Goal: Task Accomplishment & Management: Use online tool/utility

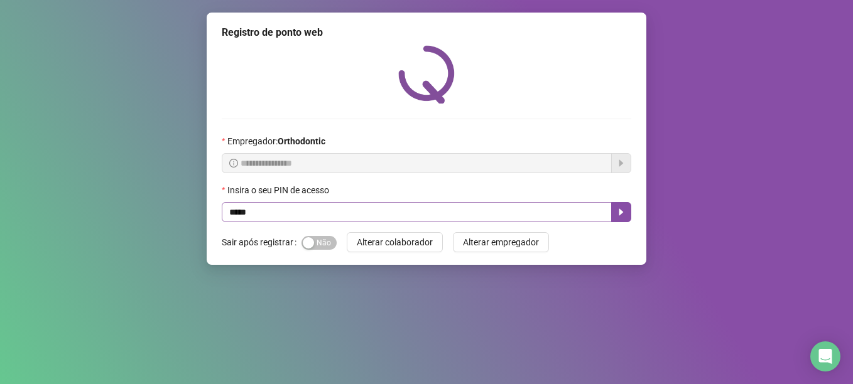
type input "*****"
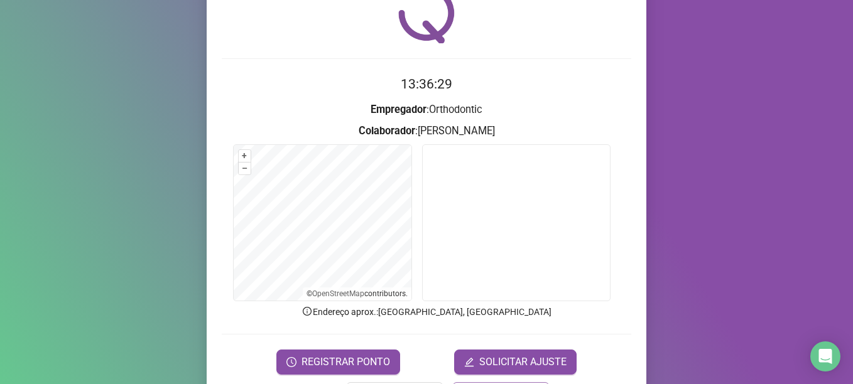
scroll to position [61, 0]
click at [329, 366] on span "REGISTRAR PONTO" at bounding box center [345, 361] width 89 height 15
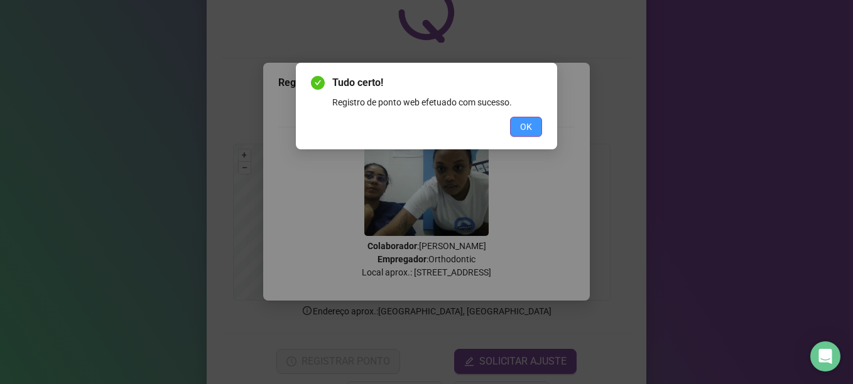
click at [529, 126] on span "OK" at bounding box center [526, 127] width 12 height 14
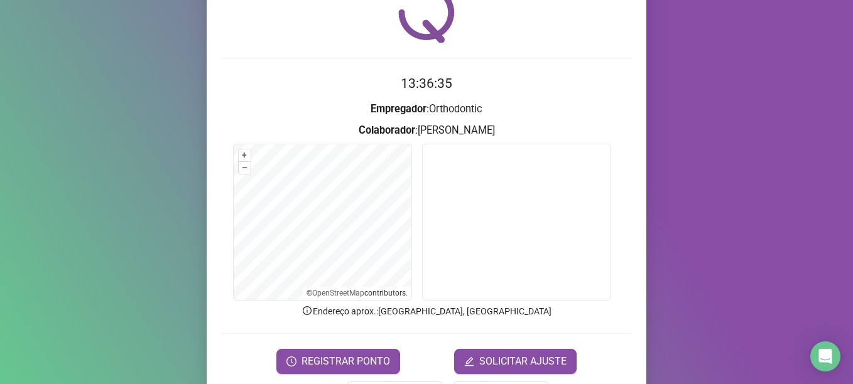
scroll to position [106, 0]
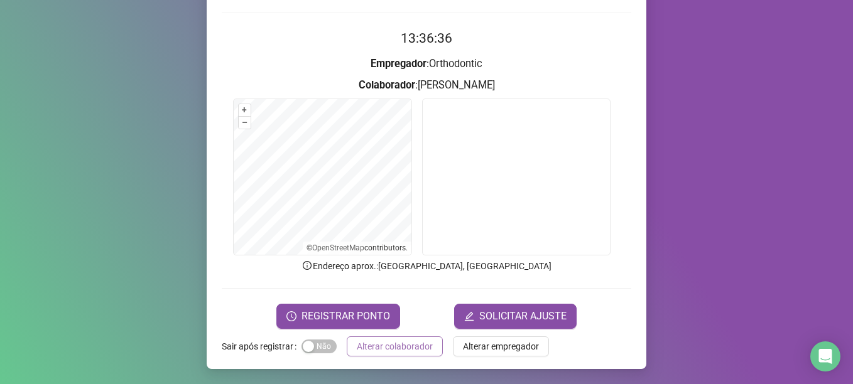
click at [404, 345] on span "Alterar colaborador" at bounding box center [395, 347] width 76 height 14
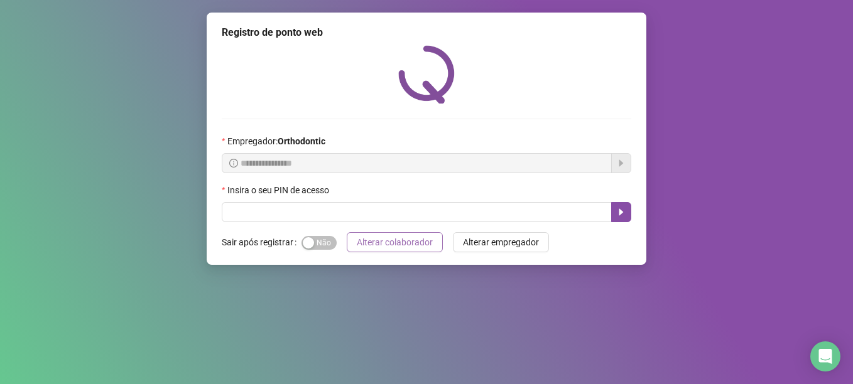
scroll to position [0, 0]
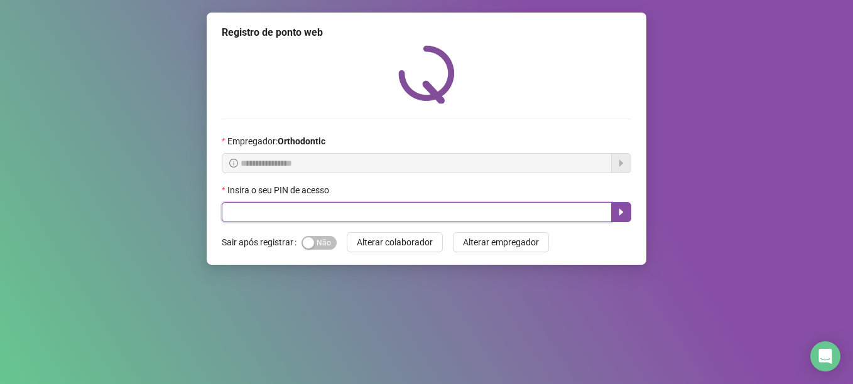
drag, startPoint x: 310, startPoint y: 217, endPoint x: 278, endPoint y: 207, distance: 33.6
click at [288, 209] on input "text" at bounding box center [417, 212] width 390 height 20
type input "*****"
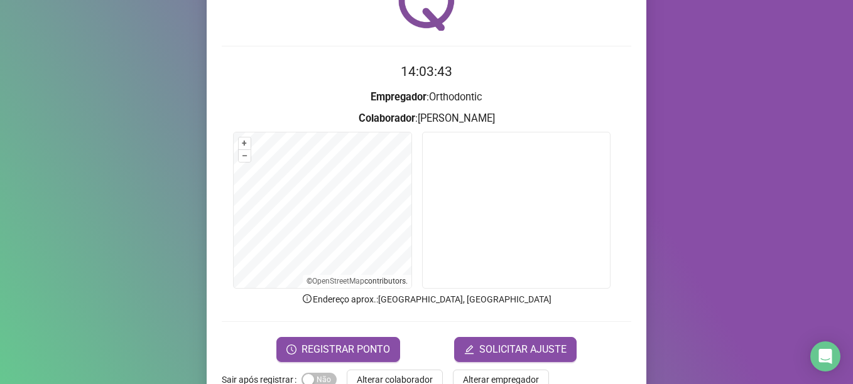
scroll to position [106, 0]
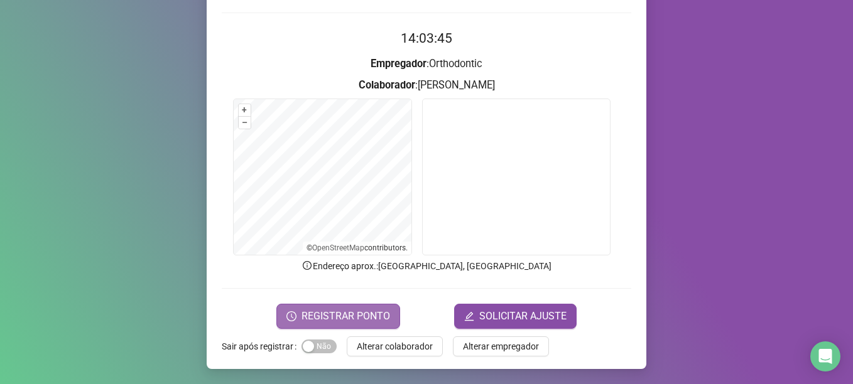
click at [359, 325] on button "REGISTRAR PONTO" at bounding box center [338, 316] width 124 height 25
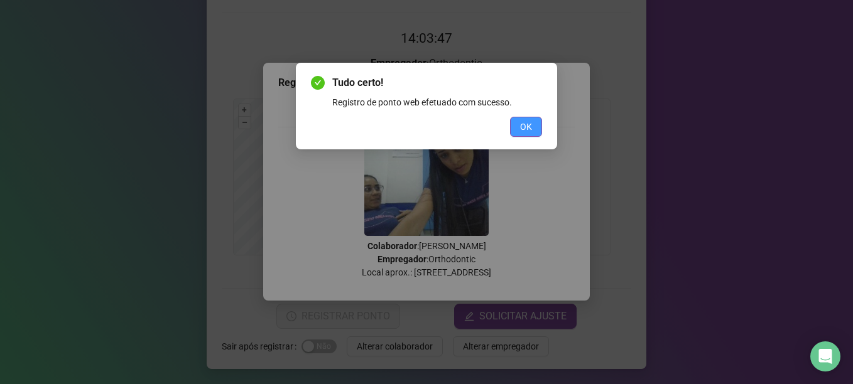
click at [524, 133] on span "OK" at bounding box center [526, 127] width 12 height 14
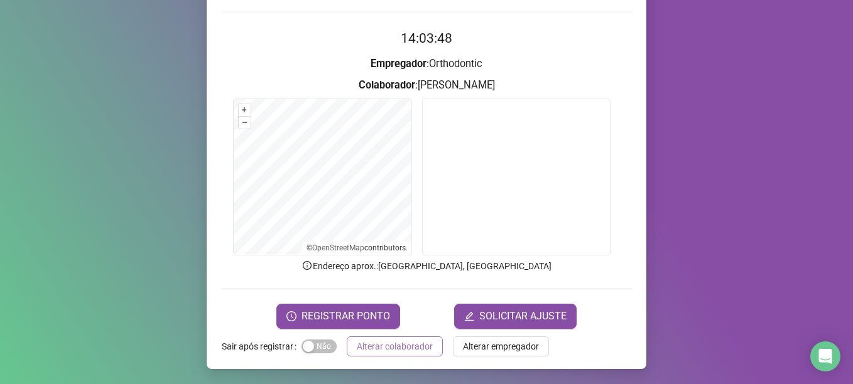
click at [379, 346] on span "Alterar colaborador" at bounding box center [395, 347] width 76 height 14
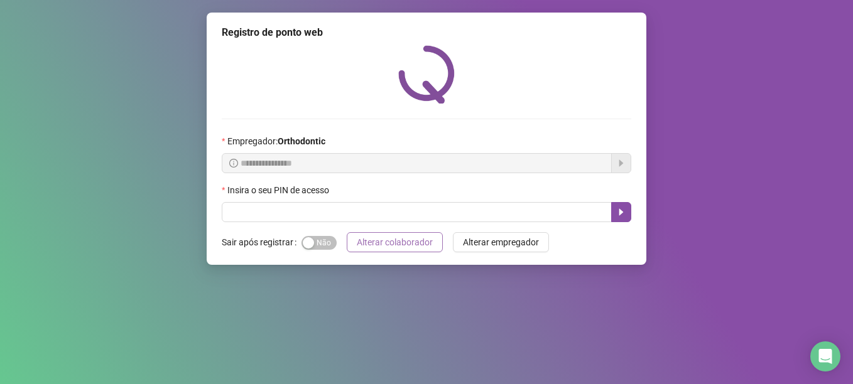
scroll to position [0, 0]
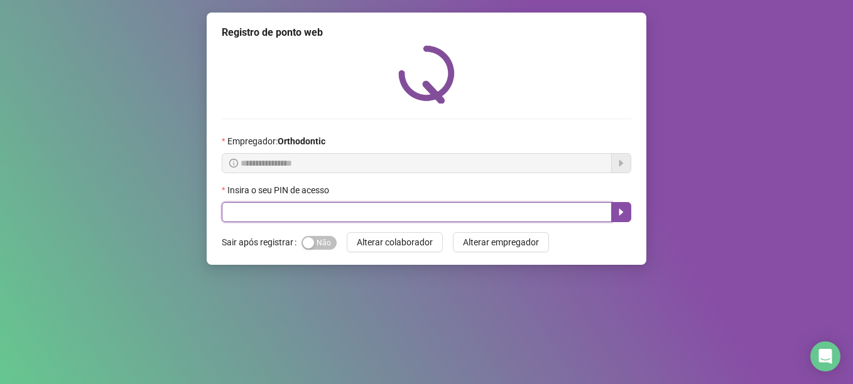
click at [292, 213] on input "text" at bounding box center [417, 212] width 390 height 20
type input "*****"
click at [626, 220] on button "button" at bounding box center [621, 212] width 20 height 20
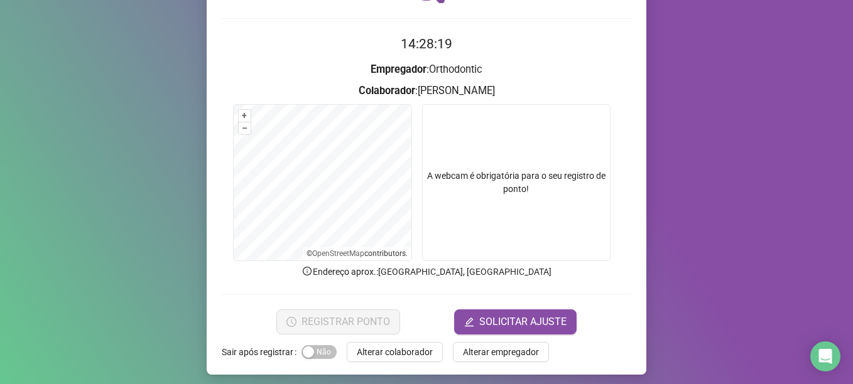
scroll to position [106, 0]
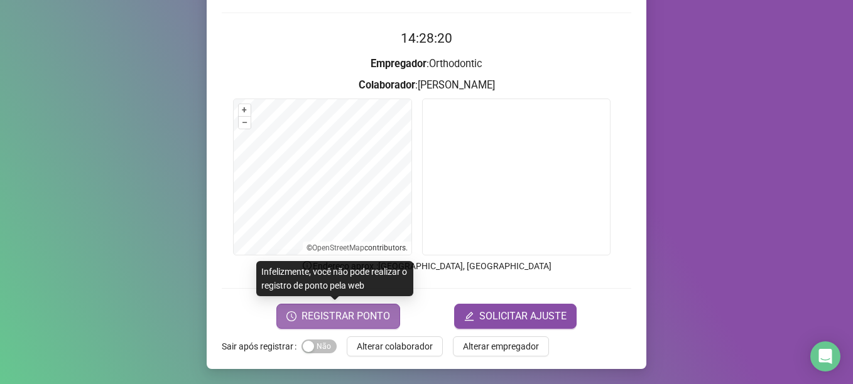
click at [354, 314] on span "REGISTRAR PONTO" at bounding box center [345, 316] width 89 height 15
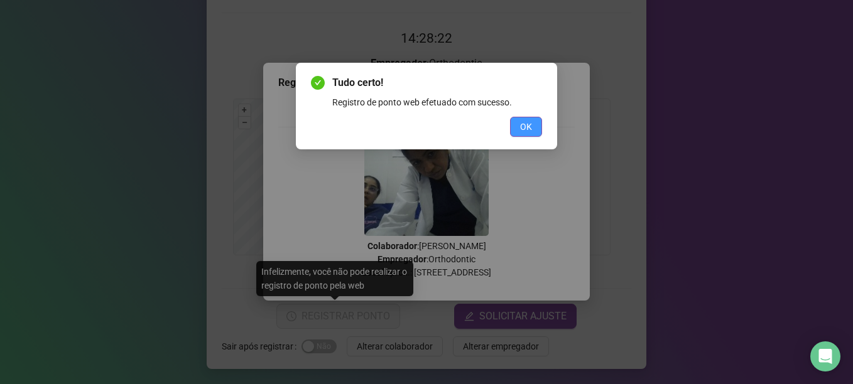
click at [513, 126] on button "OK" at bounding box center [526, 127] width 32 height 20
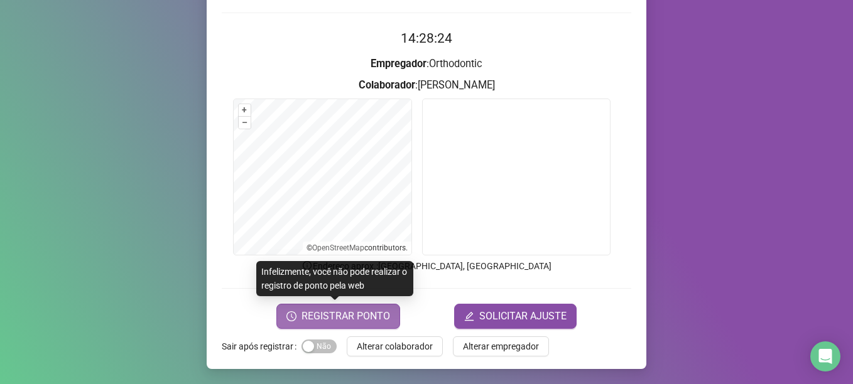
click at [382, 305] on button "REGISTRAR PONTO" at bounding box center [338, 316] width 124 height 25
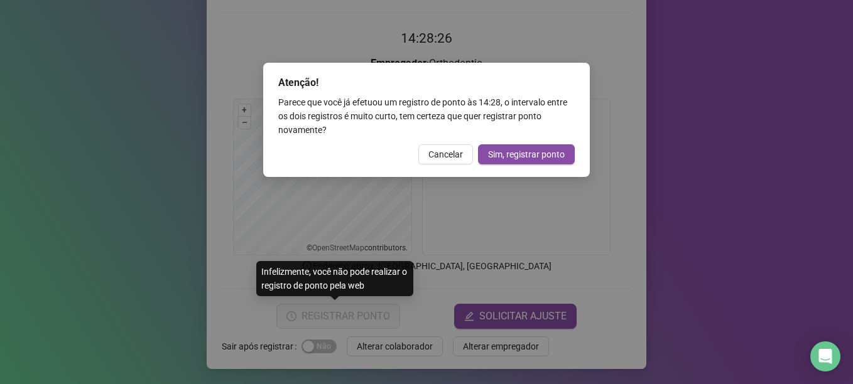
click at [594, 242] on div "Atenção! Parece que você já efetuou um registro de ponto às 14:28 , o intervalo…" at bounding box center [426, 192] width 853 height 384
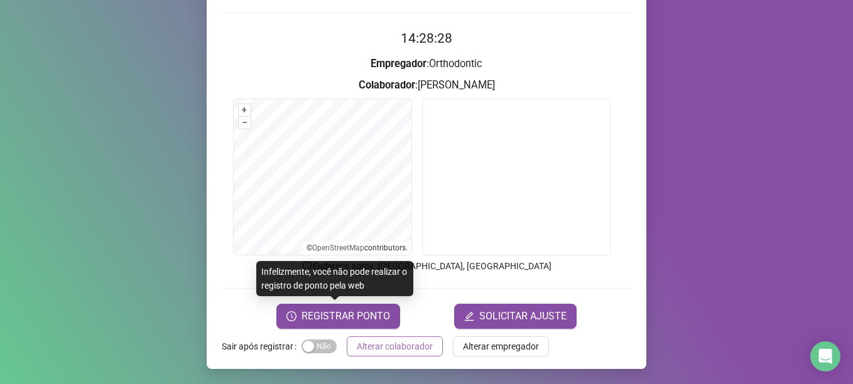
click at [417, 350] on span "Alterar colaborador" at bounding box center [395, 347] width 76 height 14
